Goal: Navigation & Orientation: Find specific page/section

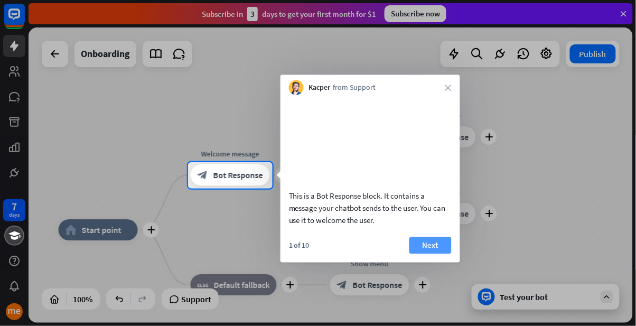
click at [428, 250] on button "Next" at bounding box center [430, 245] width 42 height 17
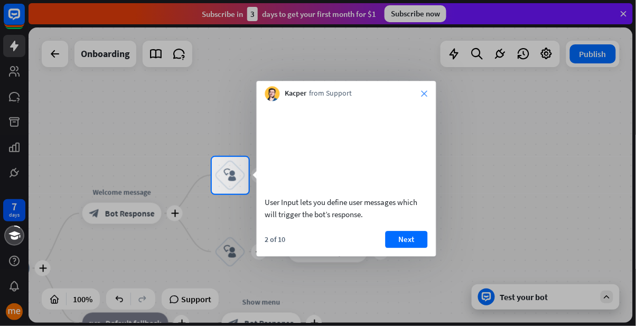
click at [424, 91] on icon "close" at bounding box center [424, 93] width 6 height 6
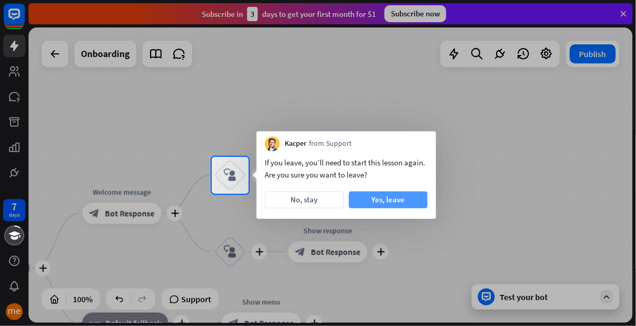
click at [410, 205] on button "Yes, leave" at bounding box center [388, 199] width 79 height 17
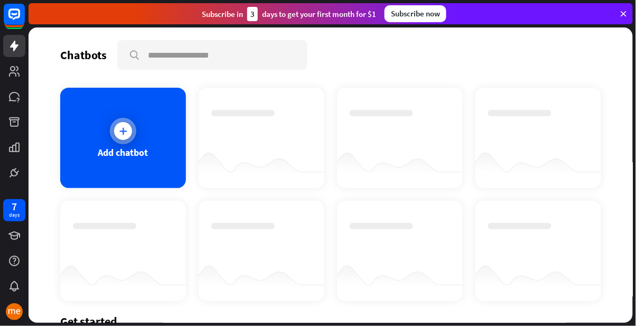
click at [119, 129] on icon at bounding box center [123, 131] width 11 height 11
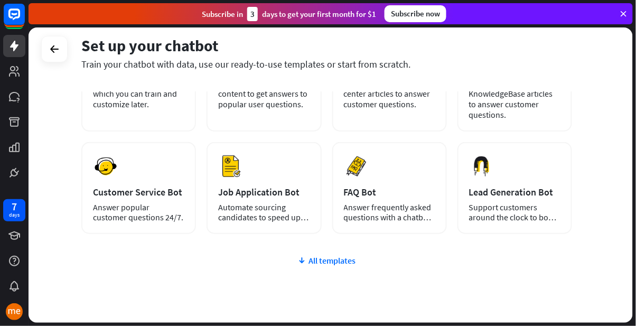
scroll to position [152, 0]
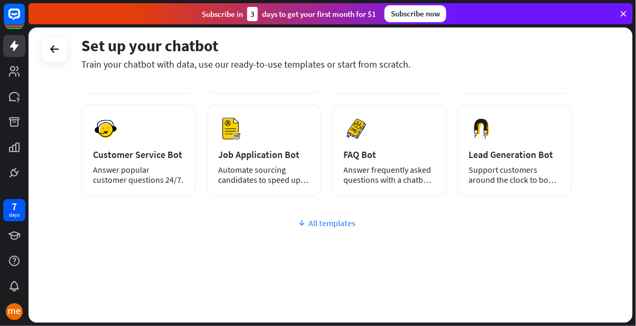
click at [344, 219] on div "All templates" at bounding box center [326, 223] width 490 height 11
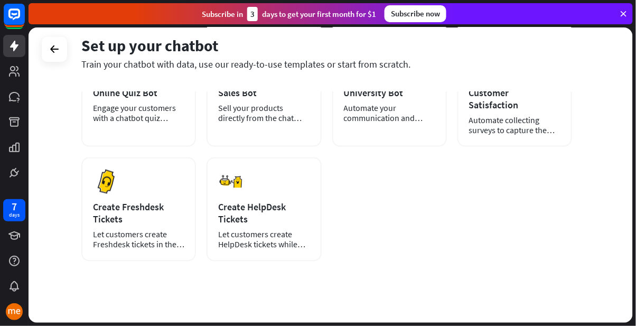
scroll to position [0, 0]
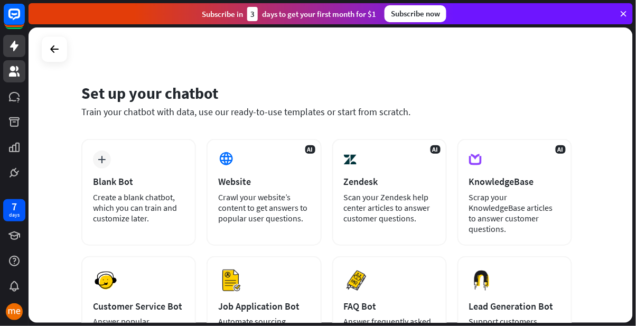
click at [20, 69] on icon at bounding box center [14, 71] width 13 height 13
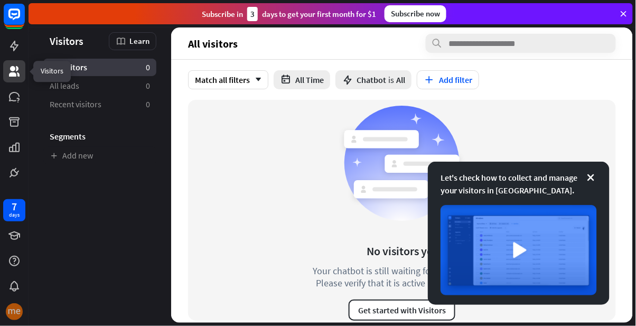
click at [13, 313] on img at bounding box center [14, 311] width 17 height 17
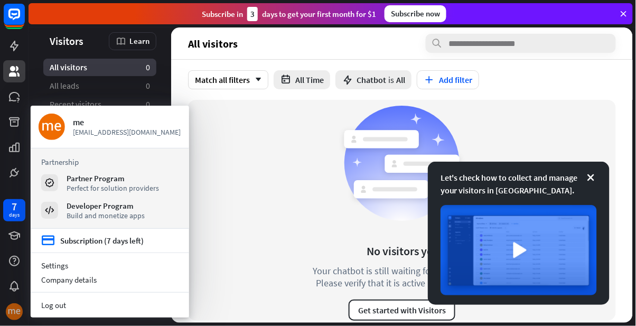
click at [14, 310] on img at bounding box center [14, 311] width 17 height 17
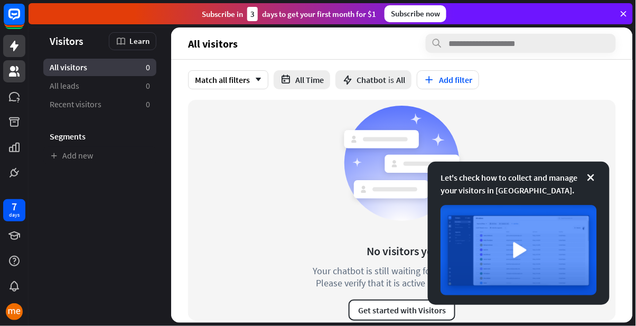
click at [13, 47] on icon at bounding box center [14, 46] width 8 height 11
